Goal: Task Accomplishment & Management: Use online tool/utility

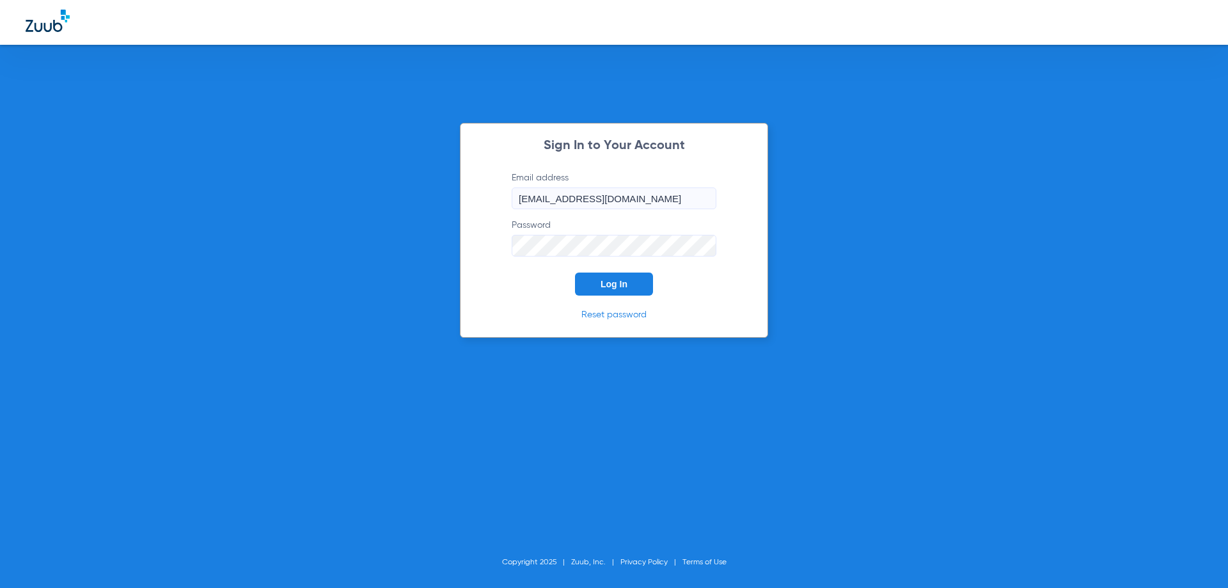
click at [623, 276] on button "Log In" at bounding box center [614, 284] width 78 height 23
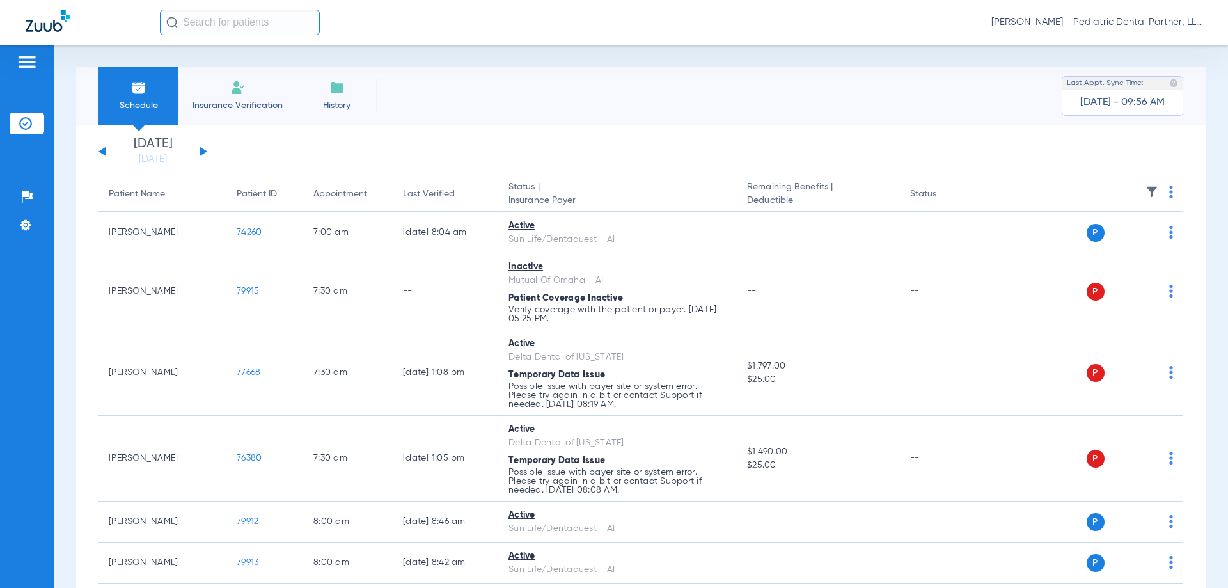
click at [201, 150] on button at bounding box center [204, 152] width 8 height 10
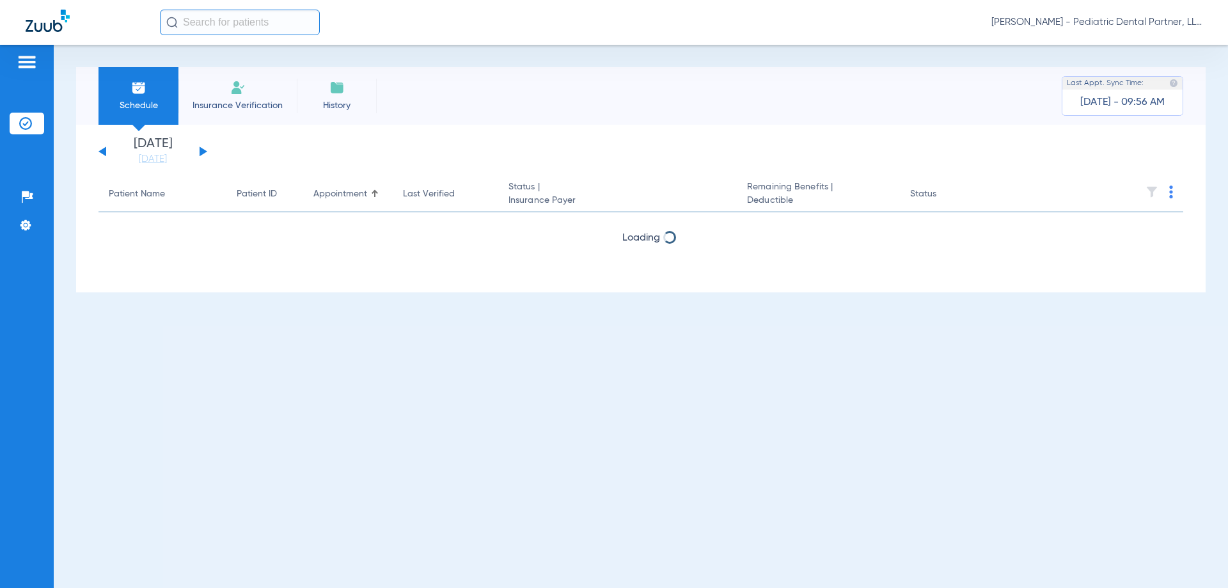
click at [201, 150] on button at bounding box center [204, 152] width 8 height 10
click at [1168, 194] on th at bounding box center [1086, 195] width 198 height 36
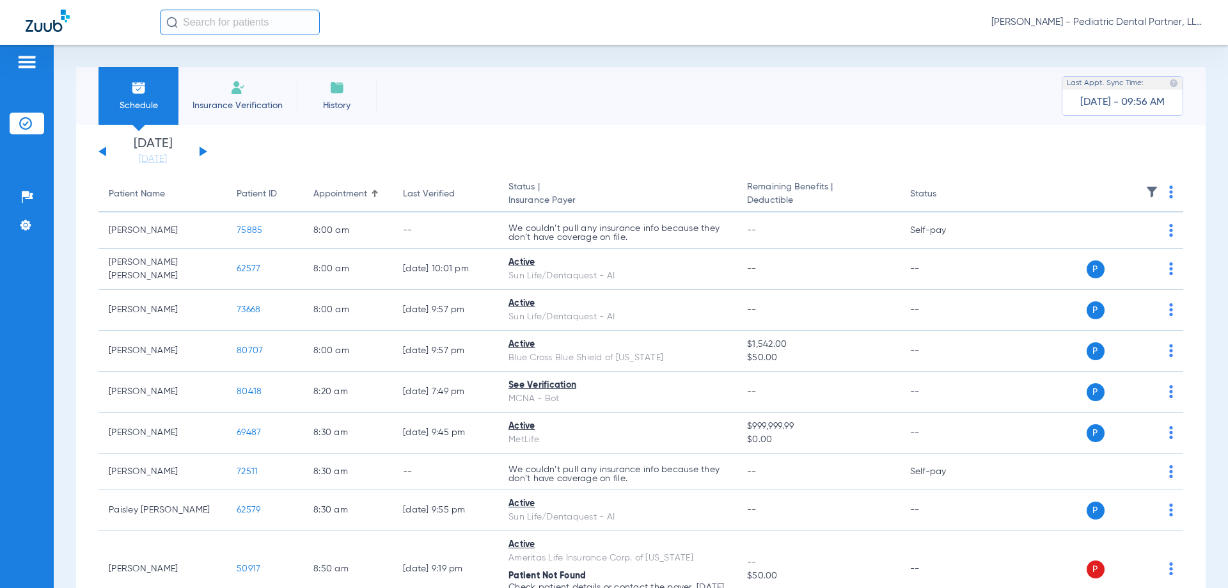
click at [1170, 194] on th at bounding box center [1086, 195] width 198 height 36
click at [1170, 194] on img at bounding box center [1172, 192] width 4 height 13
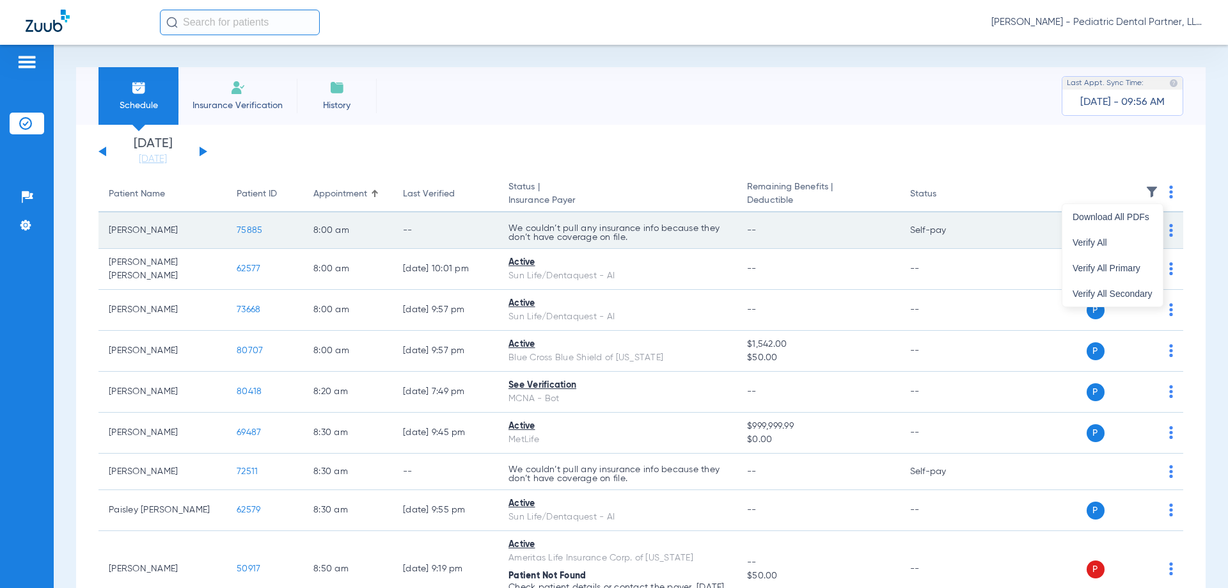
click at [1101, 244] on span "Verify All" at bounding box center [1113, 242] width 80 height 9
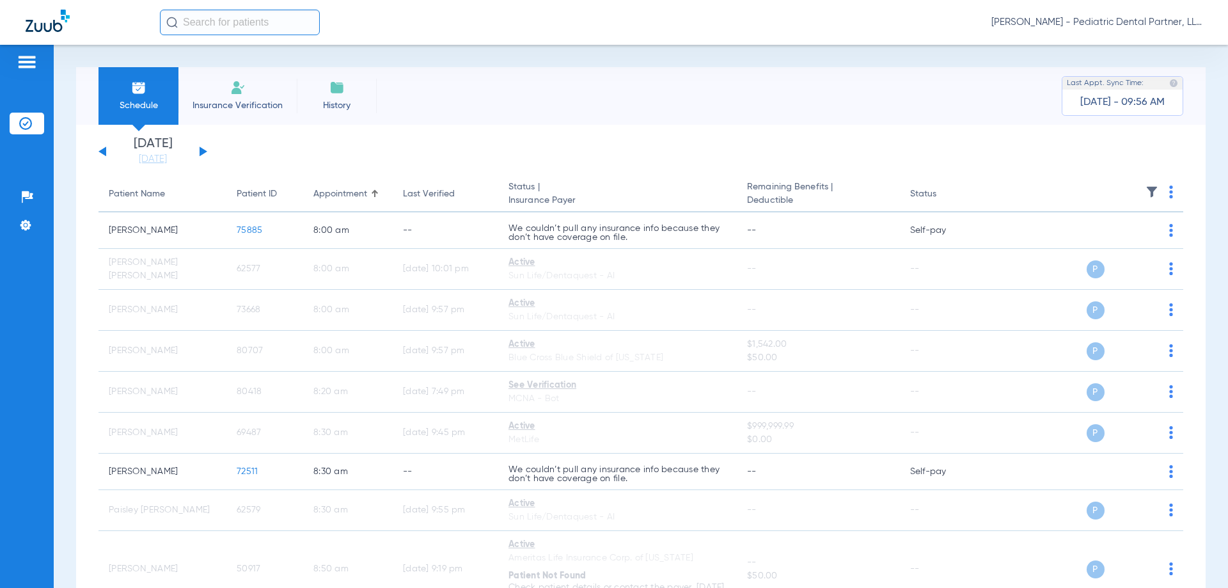
click at [202, 151] on button at bounding box center [204, 152] width 8 height 10
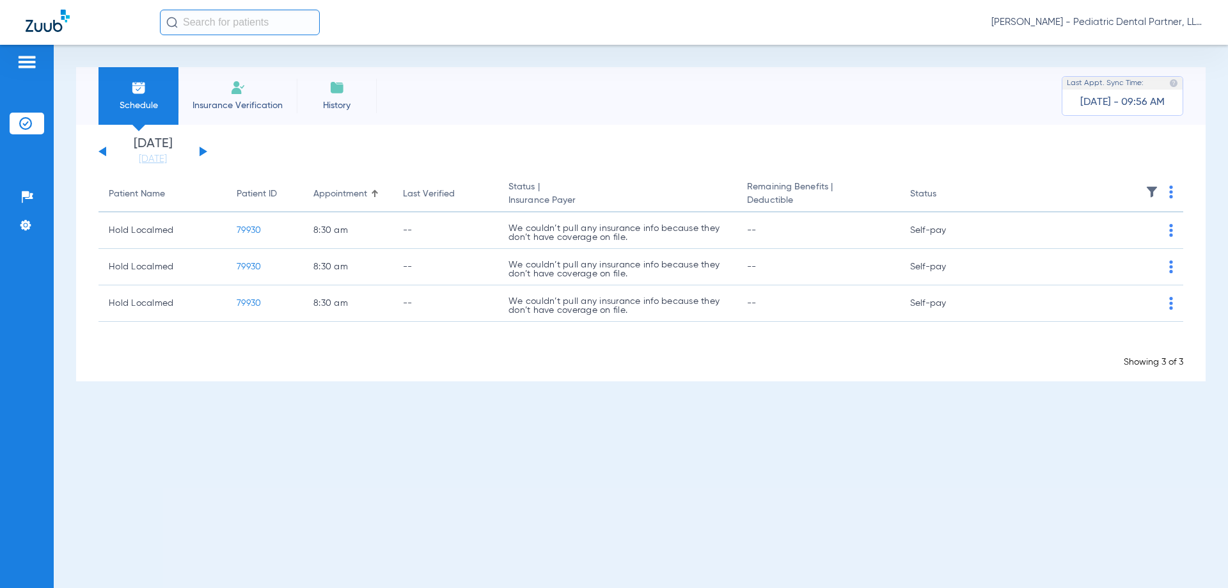
click at [200, 151] on button at bounding box center [204, 152] width 8 height 10
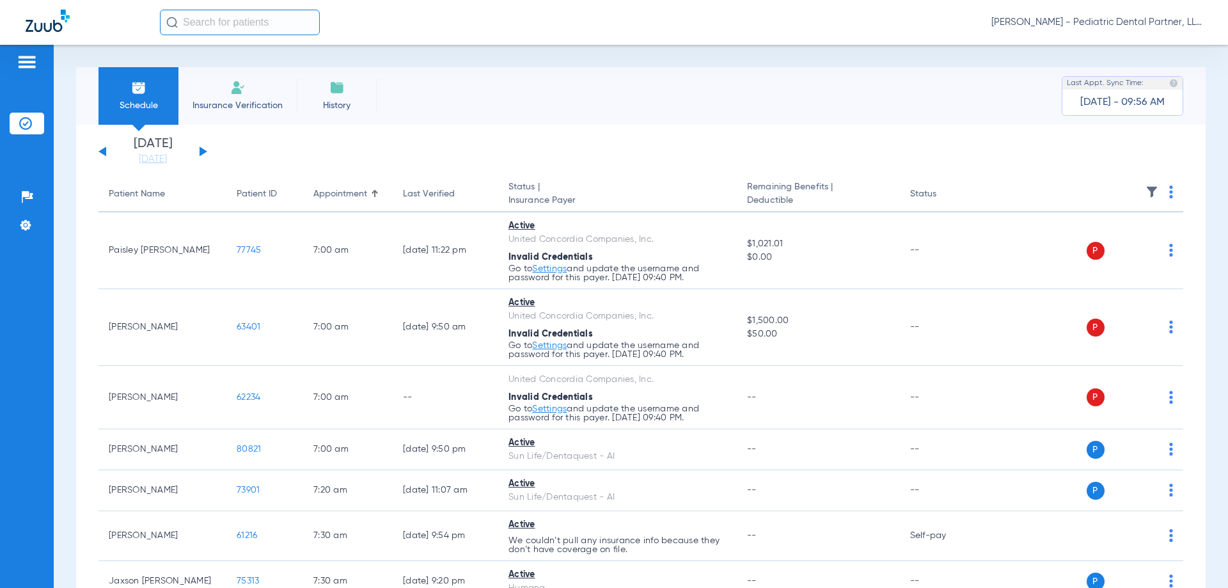
click at [1170, 193] on img at bounding box center [1172, 192] width 4 height 13
click at [1092, 239] on span "Verify All" at bounding box center [1113, 242] width 80 height 9
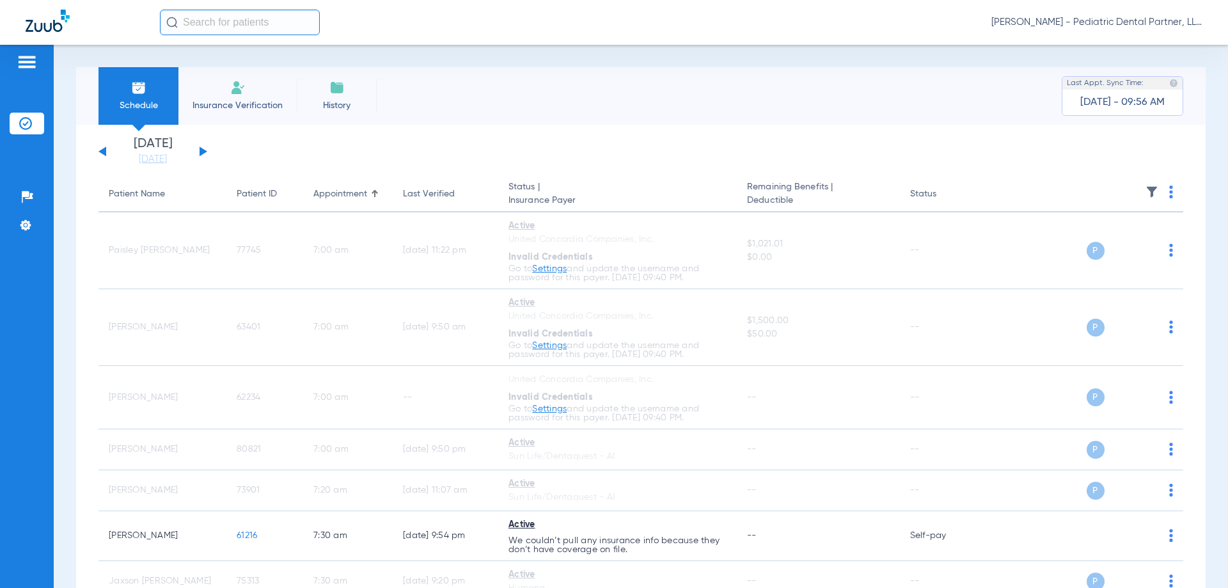
click at [199, 152] on div "[DATE] [DATE] [DATE] [DATE] [DATE] [DATE] [DATE] [DATE] [DATE] [DATE] [DATE] [D…" at bounding box center [153, 152] width 109 height 28
click at [203, 149] on button at bounding box center [204, 152] width 8 height 10
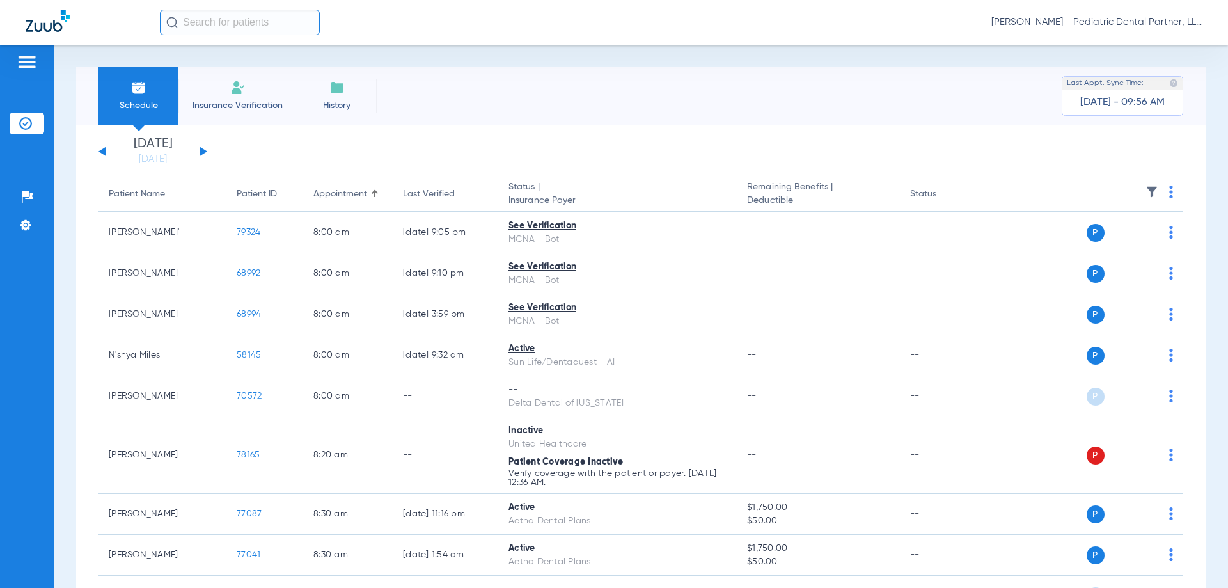
click at [1171, 191] on th at bounding box center [1086, 195] width 198 height 36
click at [1170, 195] on img at bounding box center [1172, 192] width 4 height 13
click at [1104, 238] on span "Verify All" at bounding box center [1113, 242] width 80 height 9
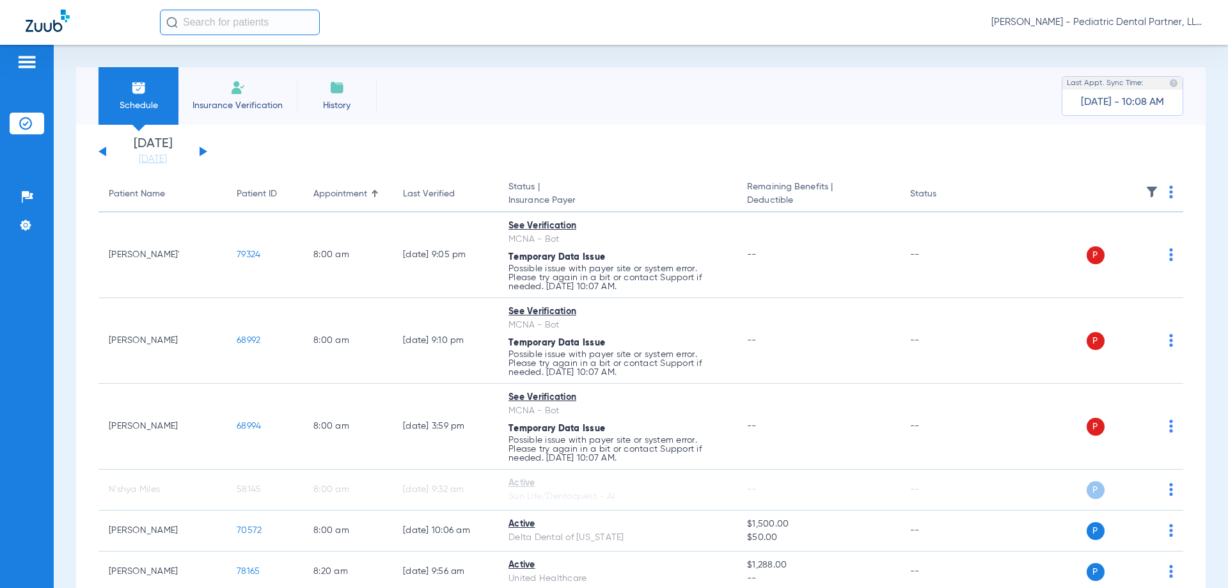
click at [102, 152] on button at bounding box center [103, 152] width 8 height 10
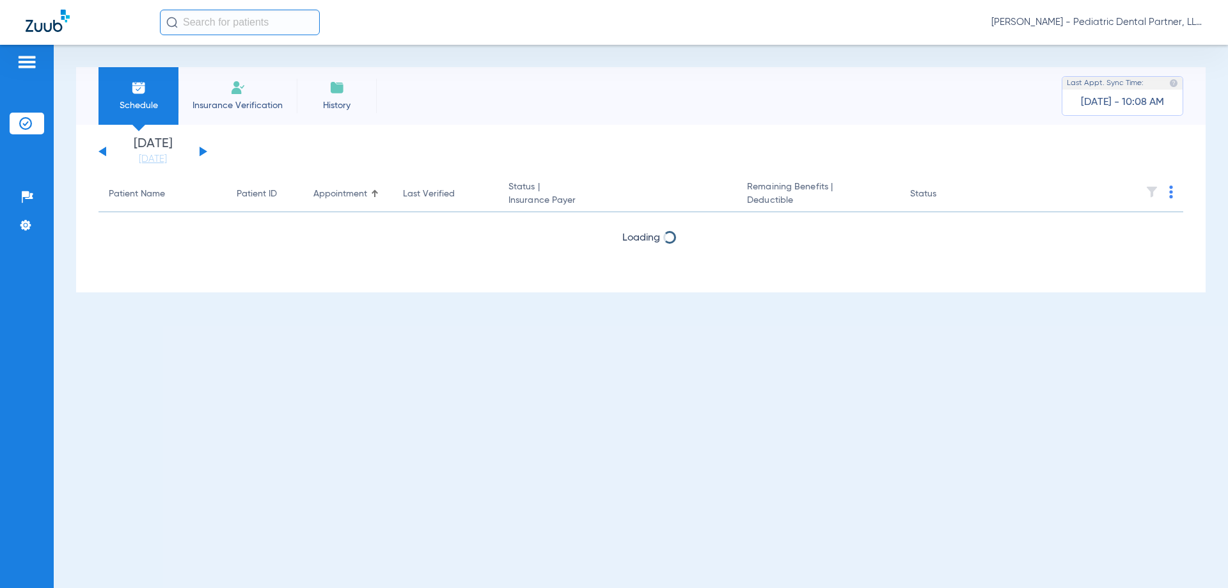
click at [102, 152] on button at bounding box center [103, 152] width 8 height 10
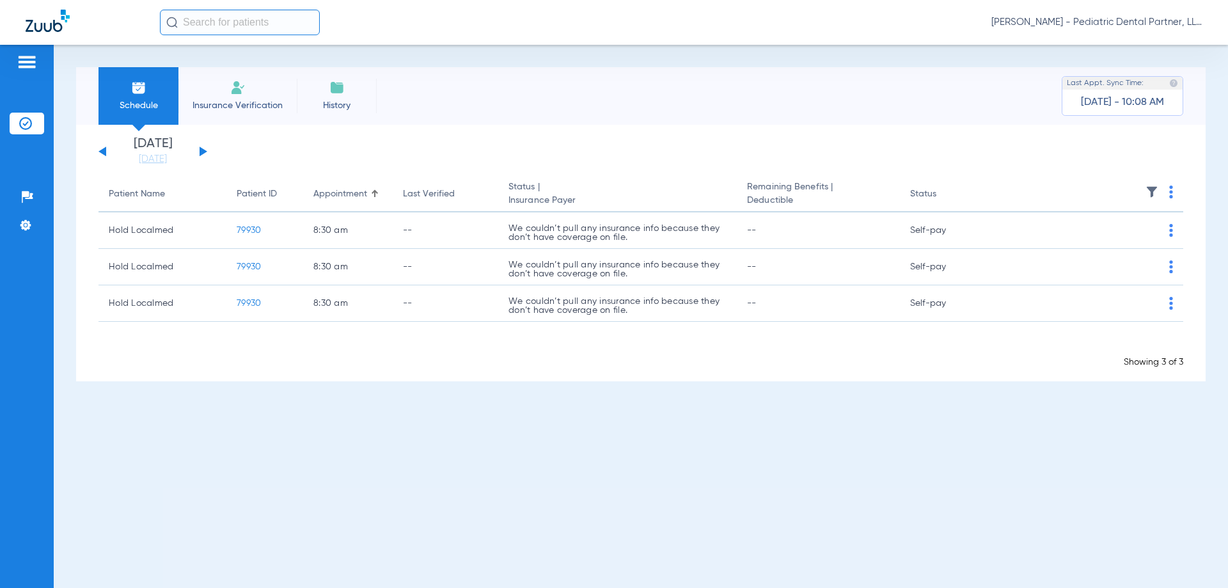
drag, startPoint x: 102, startPoint y: 152, endPoint x: 117, endPoint y: 158, distance: 15.8
click at [102, 153] on button at bounding box center [103, 152] width 8 height 10
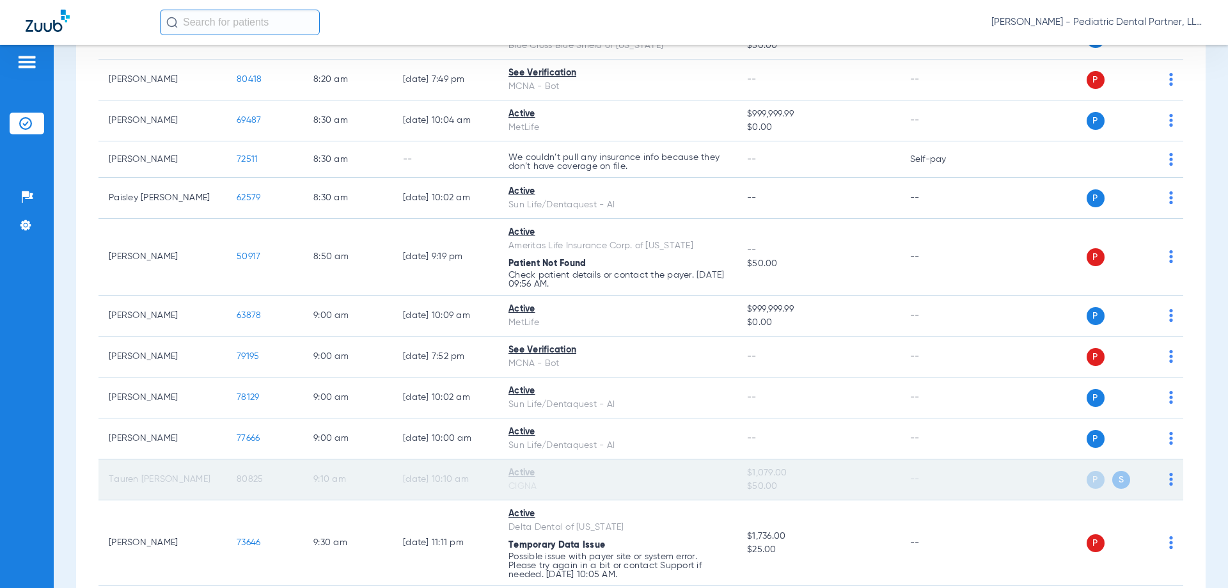
scroll to position [320, 0]
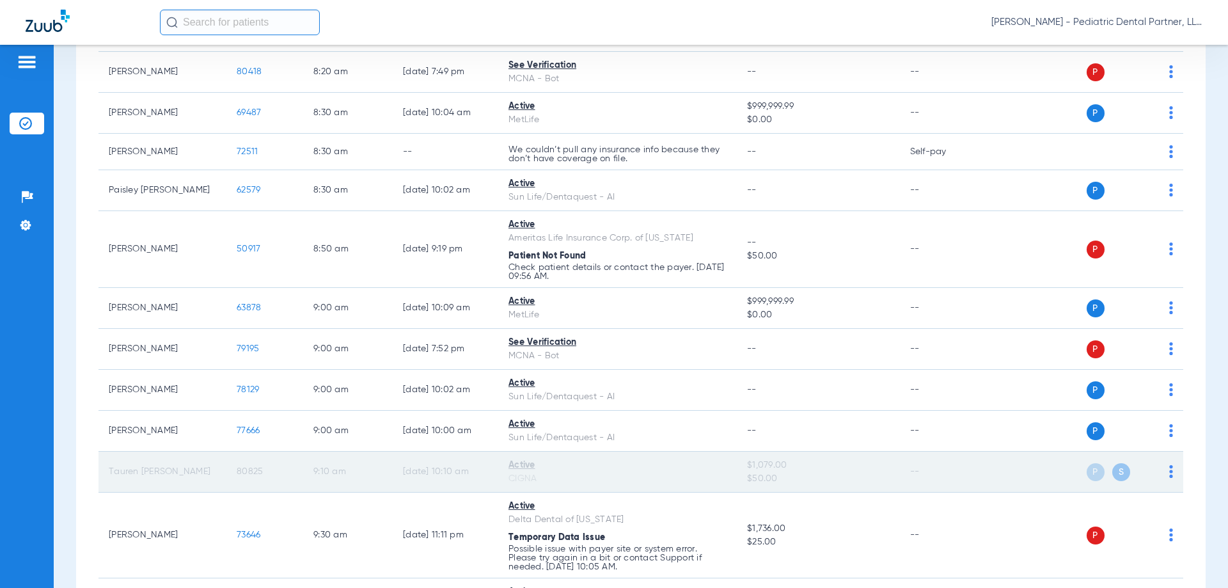
click at [251, 470] on span "80825" at bounding box center [250, 471] width 26 height 9
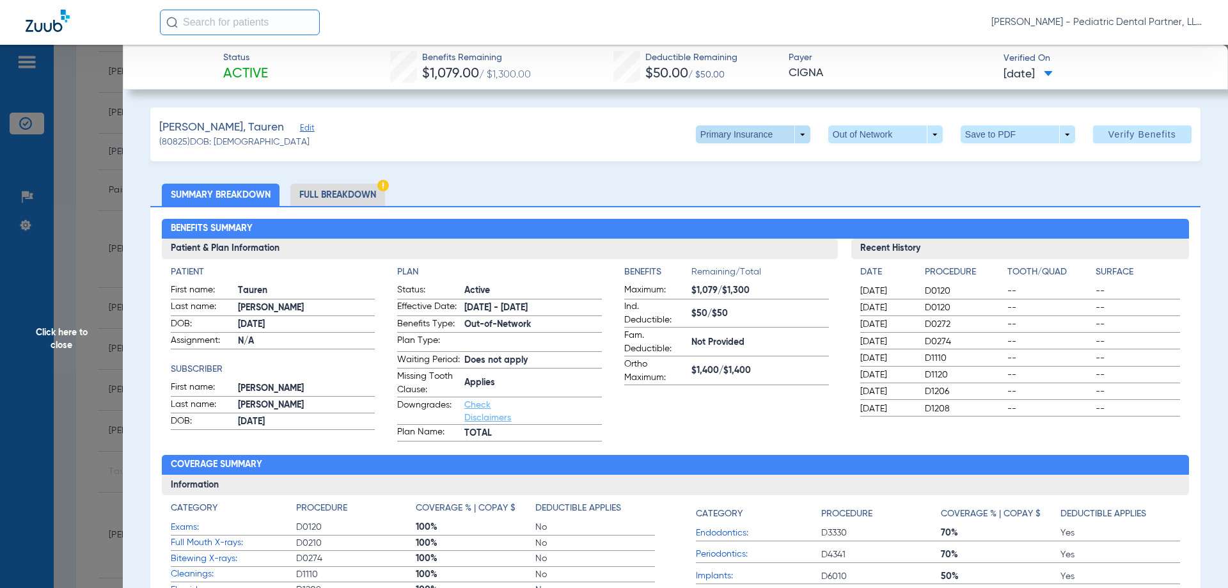
click at [793, 133] on span at bounding box center [753, 134] width 115 height 18
click at [768, 182] on span "Secondary Insurance" at bounding box center [739, 185] width 84 height 9
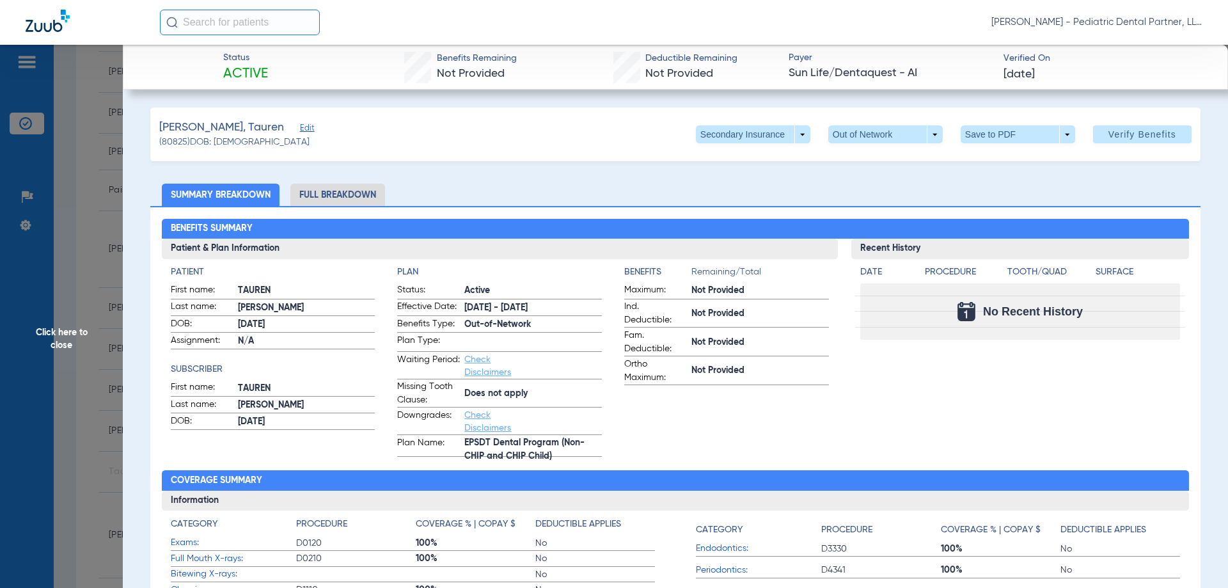
click at [61, 347] on span "Click here to close" at bounding box center [61, 339] width 123 height 588
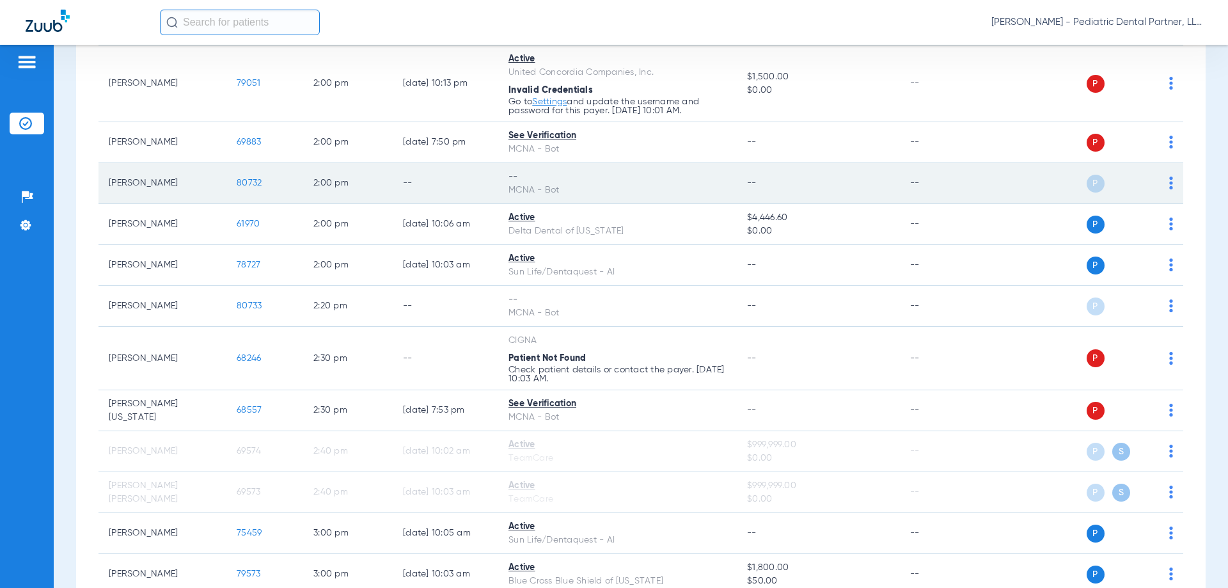
scroll to position [1791, 0]
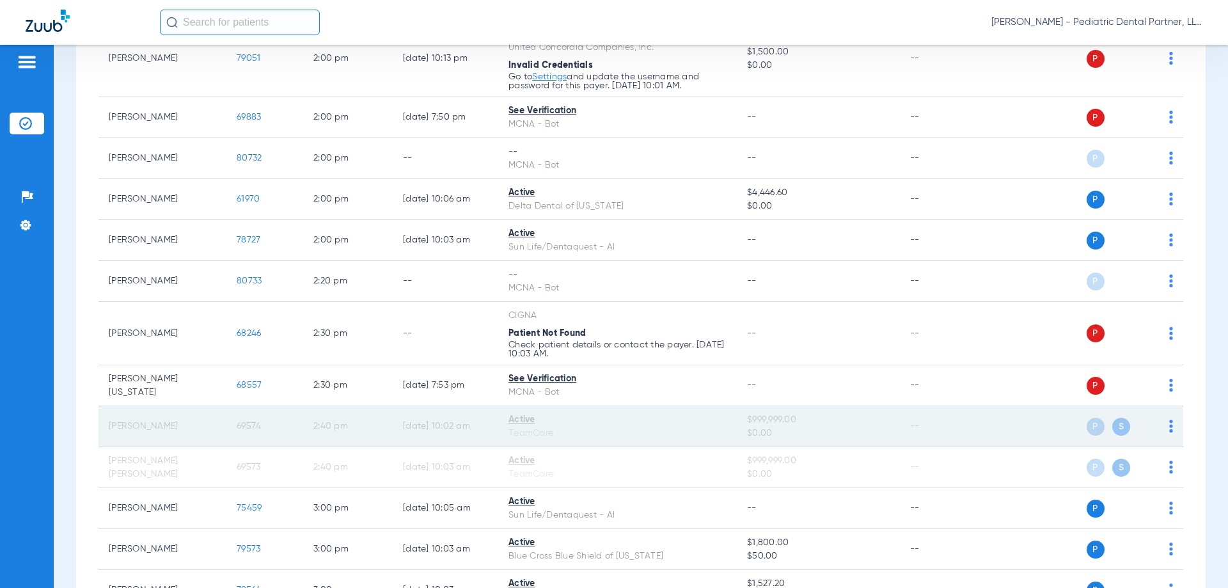
click at [255, 428] on span "69574" at bounding box center [249, 426] width 24 height 9
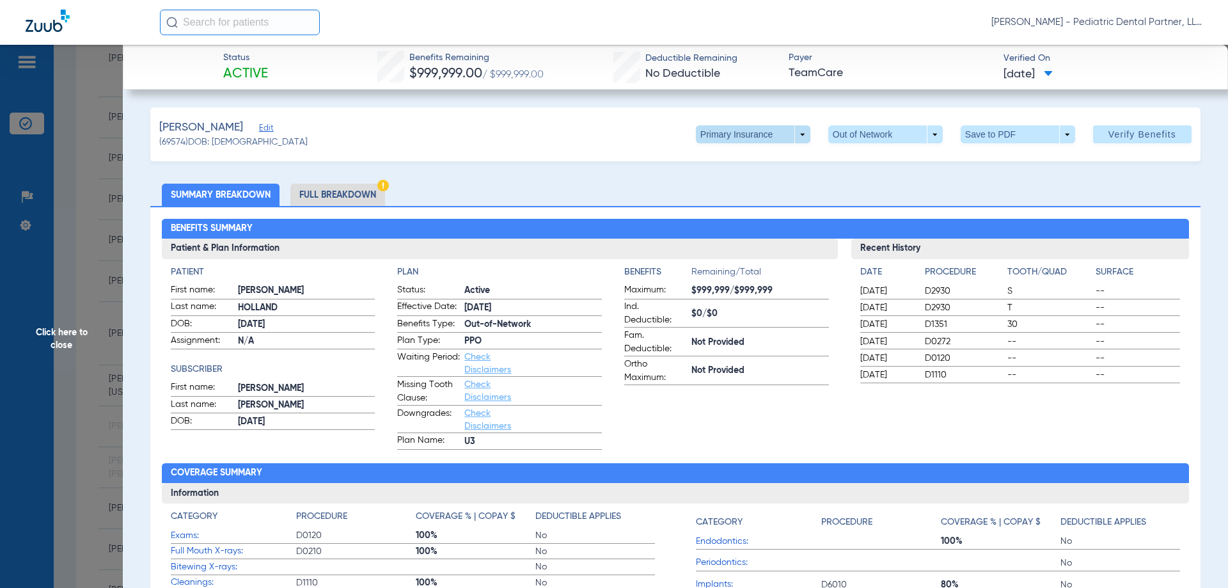
click at [792, 134] on span at bounding box center [753, 134] width 115 height 18
click at [746, 184] on span "Secondary Insurance" at bounding box center [739, 185] width 84 height 9
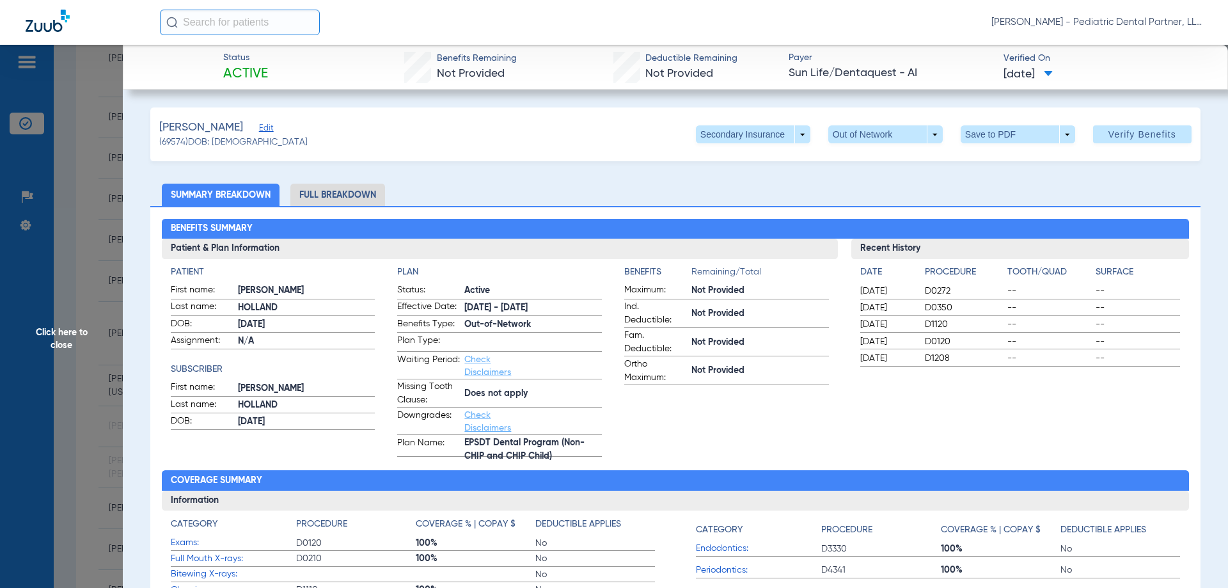
click at [61, 341] on span "Click here to close" at bounding box center [61, 339] width 123 height 588
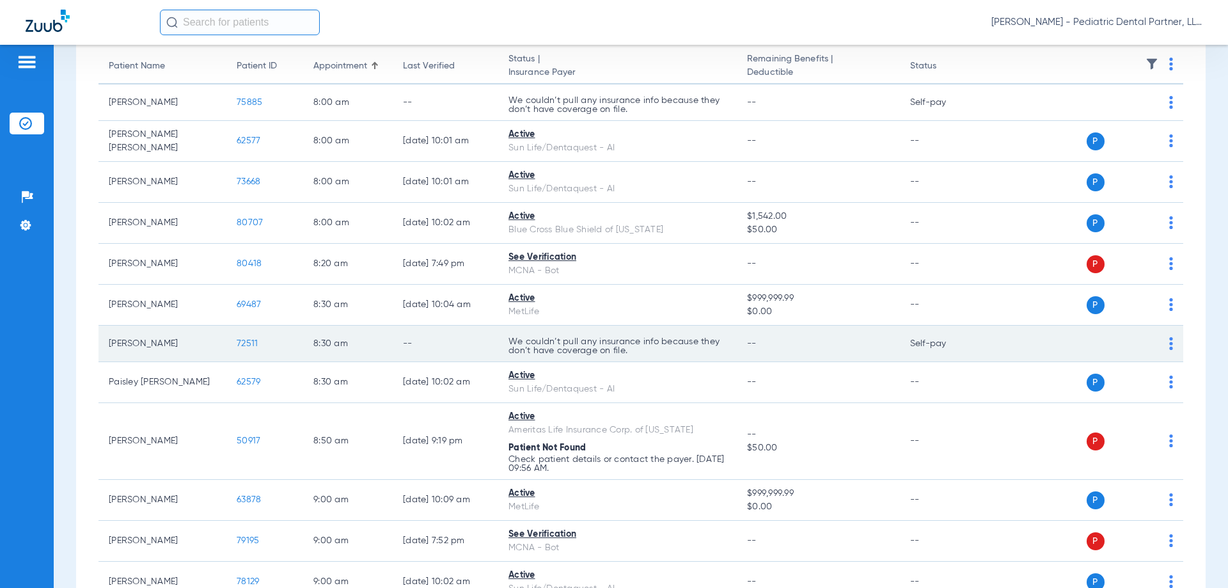
scroll to position [0, 0]
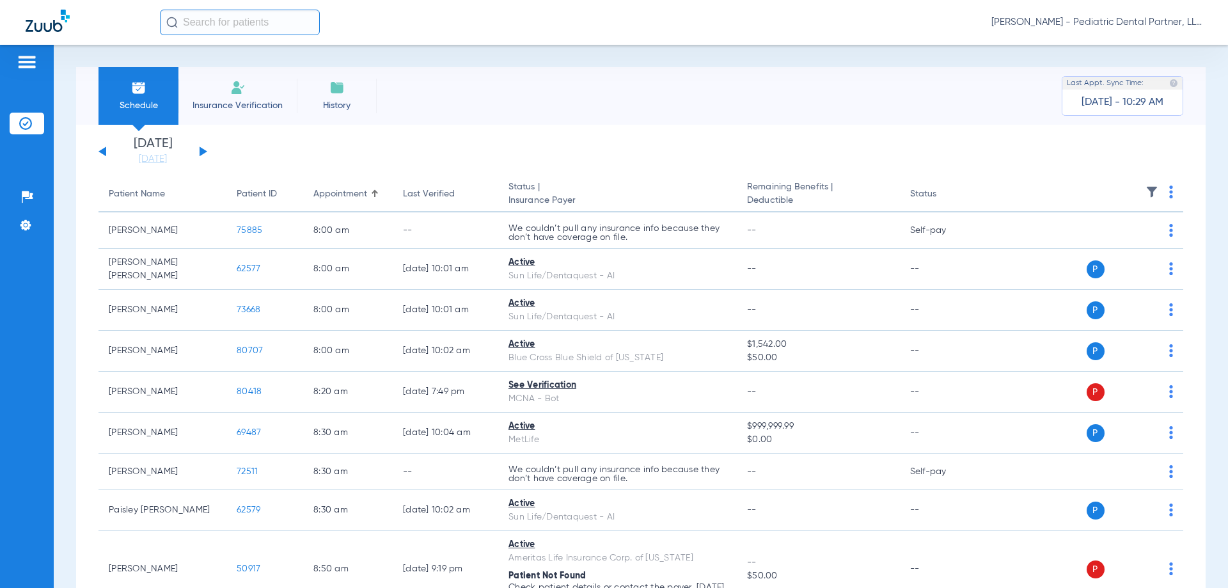
click at [104, 149] on button at bounding box center [103, 152] width 8 height 10
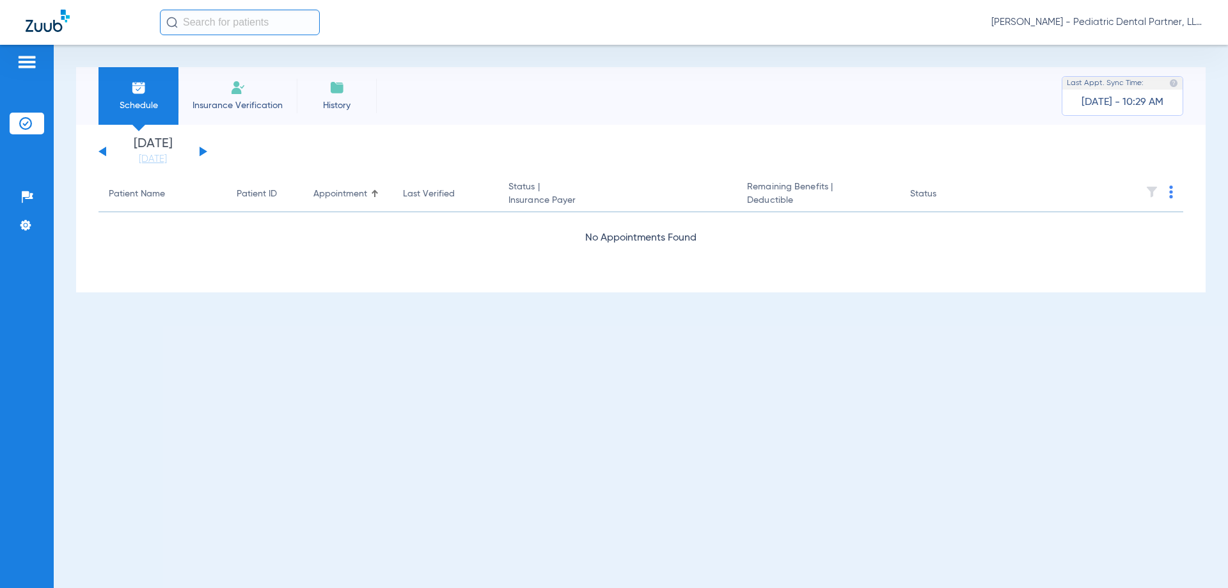
click at [104, 149] on button at bounding box center [103, 152] width 8 height 10
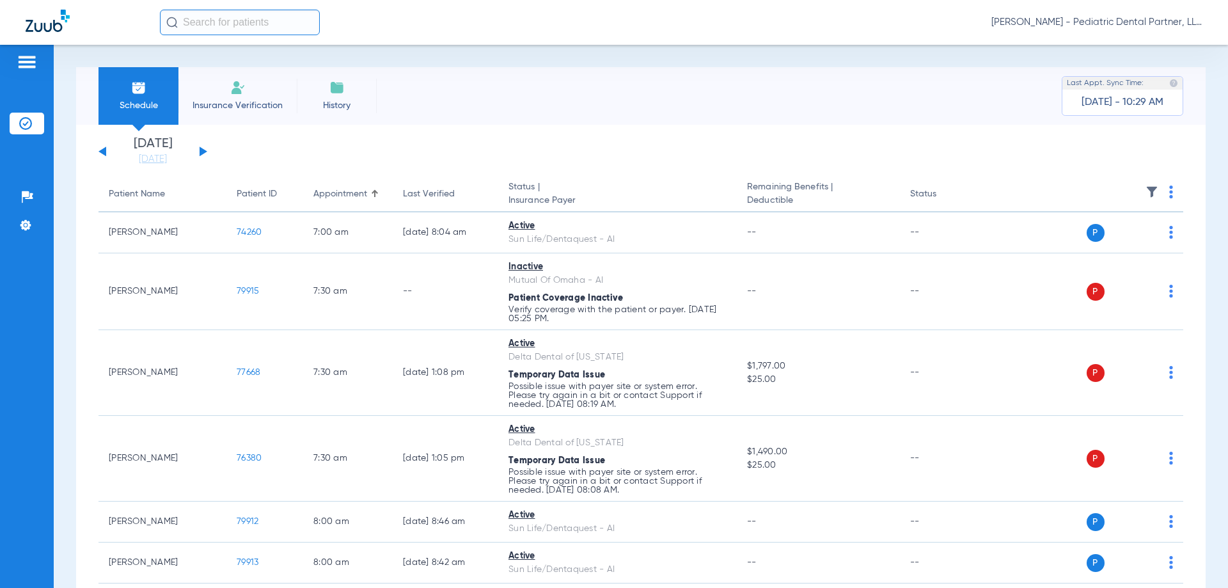
click at [203, 154] on button at bounding box center [204, 152] width 8 height 10
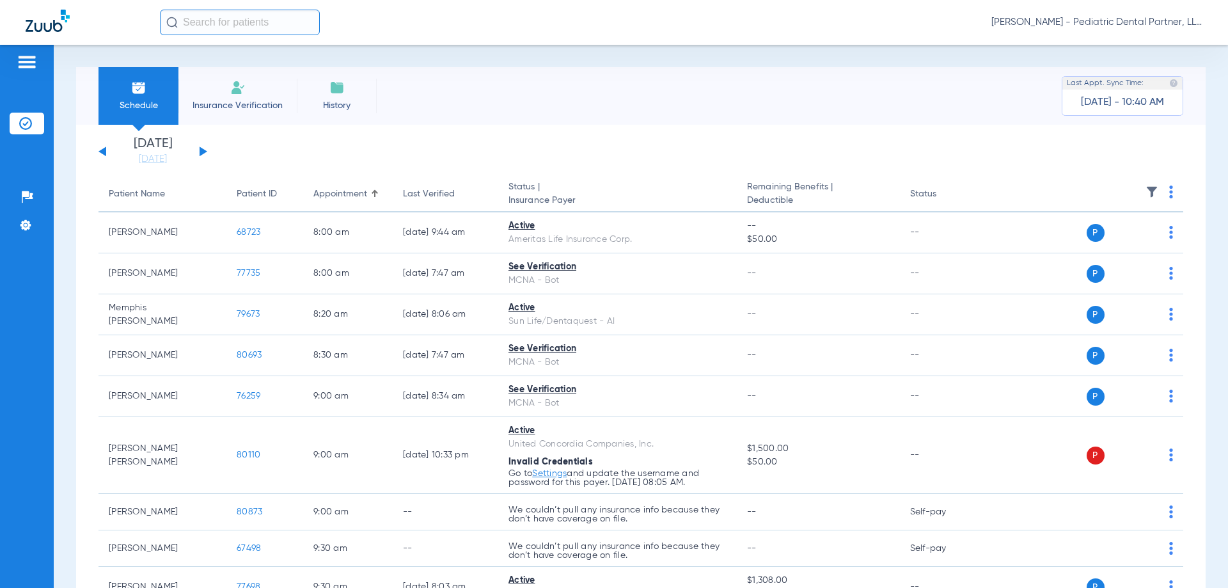
click at [203, 152] on button at bounding box center [204, 152] width 8 height 10
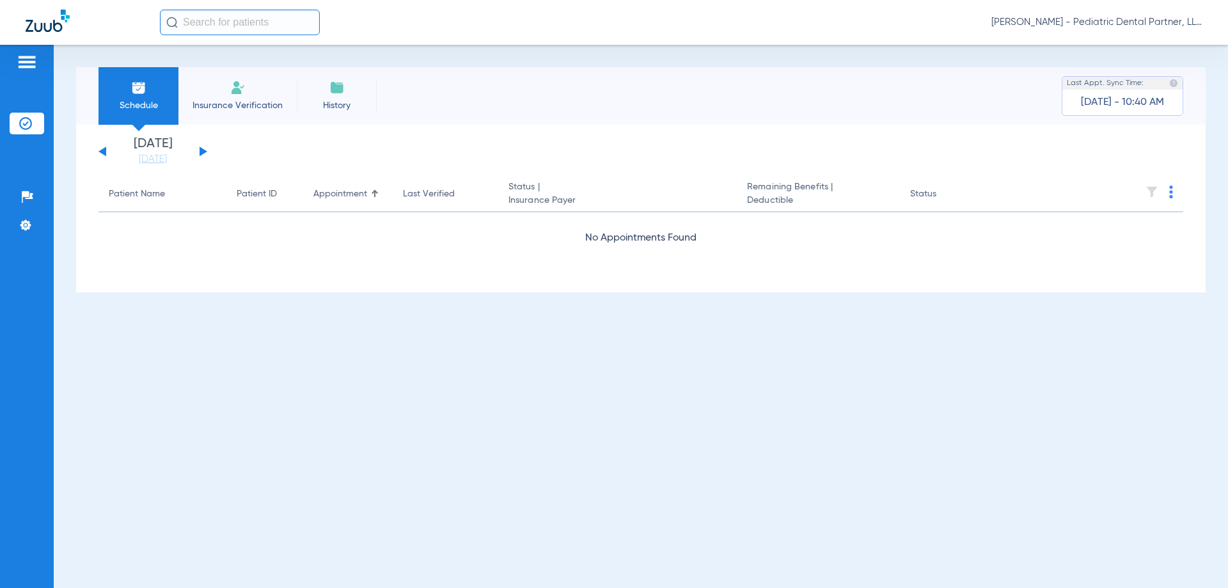
click at [202, 152] on button at bounding box center [204, 152] width 8 height 10
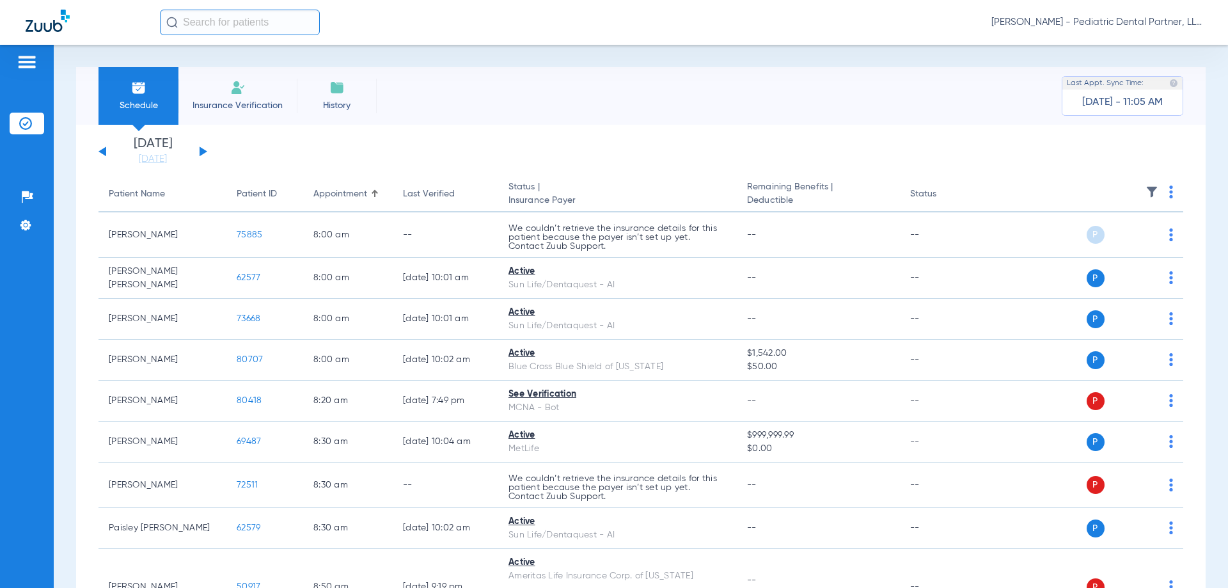
click at [104, 150] on button at bounding box center [103, 152] width 8 height 10
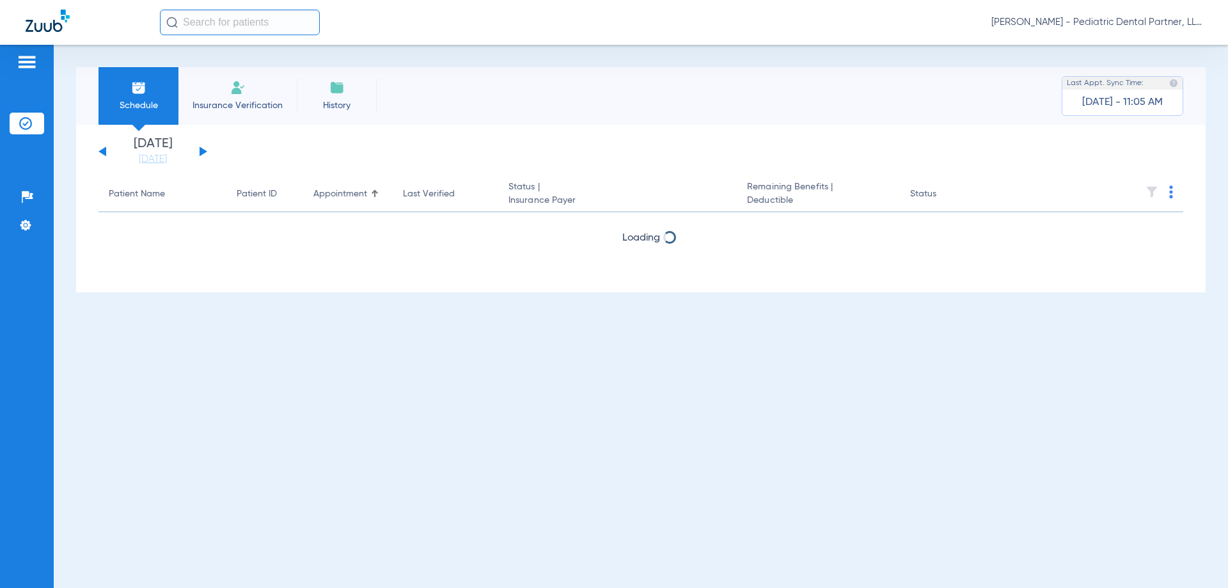
click at [102, 151] on button at bounding box center [103, 152] width 8 height 10
